Goal: Transaction & Acquisition: Book appointment/travel/reservation

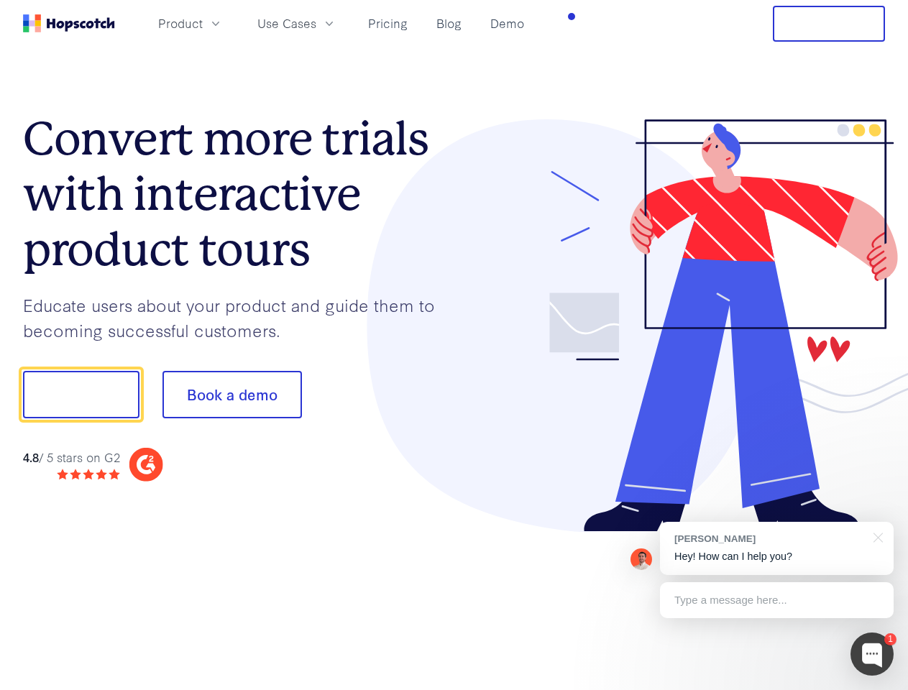
click at [454, 345] on div at bounding box center [669, 325] width 431 height 413
click at [203, 23] on span "Product" at bounding box center [180, 23] width 45 height 18
click at [316, 23] on span "Use Cases" at bounding box center [286, 23] width 59 height 18
click at [829, 24] on button "Free Trial" at bounding box center [828, 24] width 112 height 36
click at [80, 395] on button "Show me!" at bounding box center [81, 394] width 116 height 47
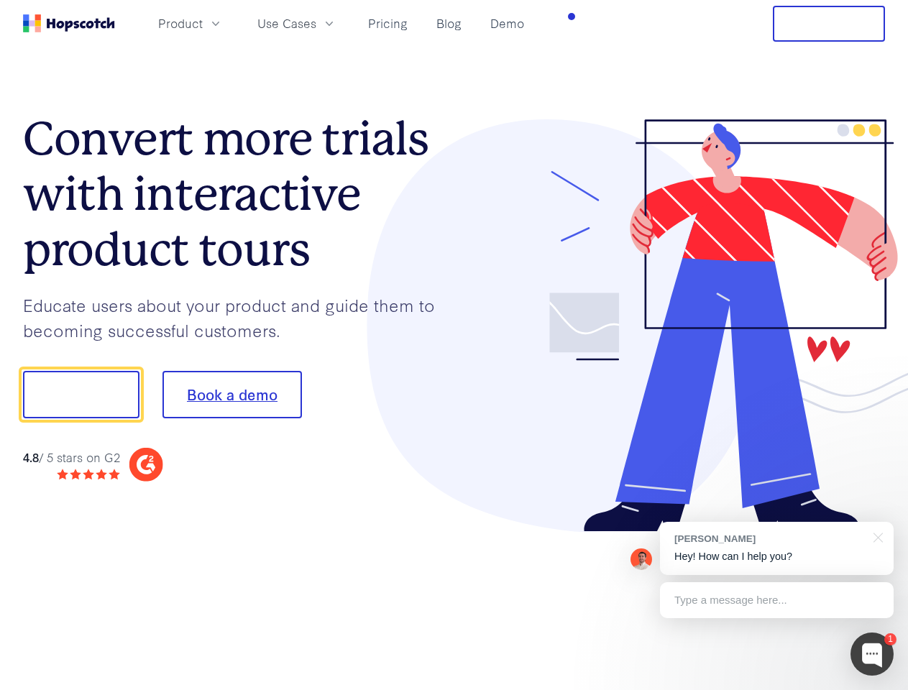
click at [231, 395] on button "Book a demo" at bounding box center [231, 394] width 139 height 47
click at [872, 654] on div at bounding box center [871, 653] width 43 height 43
click at [776, 548] on div "[PERSON_NAME] Hey! How can I help you?" at bounding box center [777, 548] width 234 height 53
click at [875, 536] on div at bounding box center [758, 392] width 269 height 479
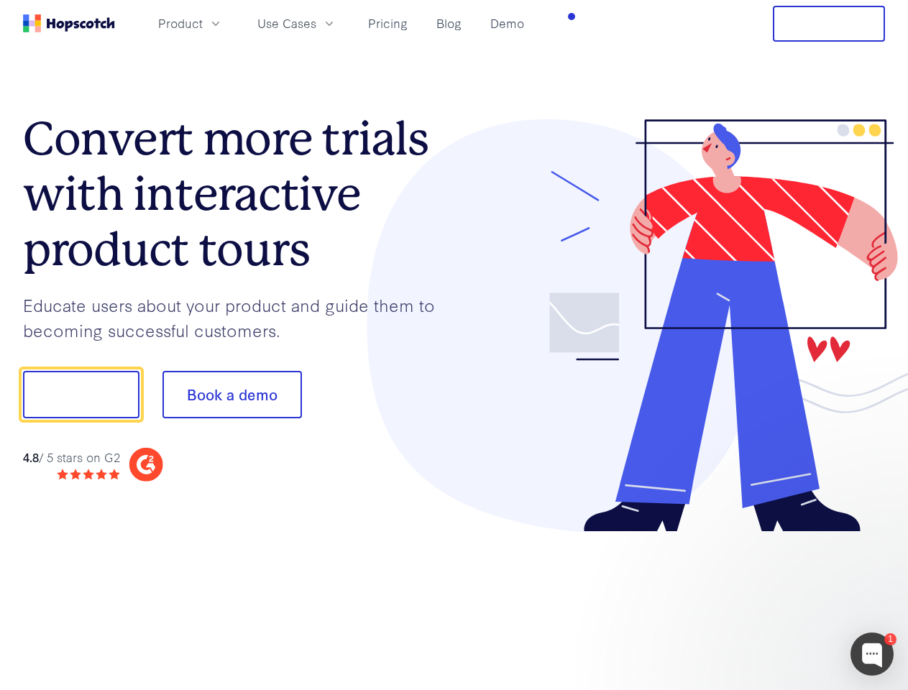
click at [776, 600] on div at bounding box center [758, 489] width 269 height 287
